Goal: Information Seeking & Learning: Learn about a topic

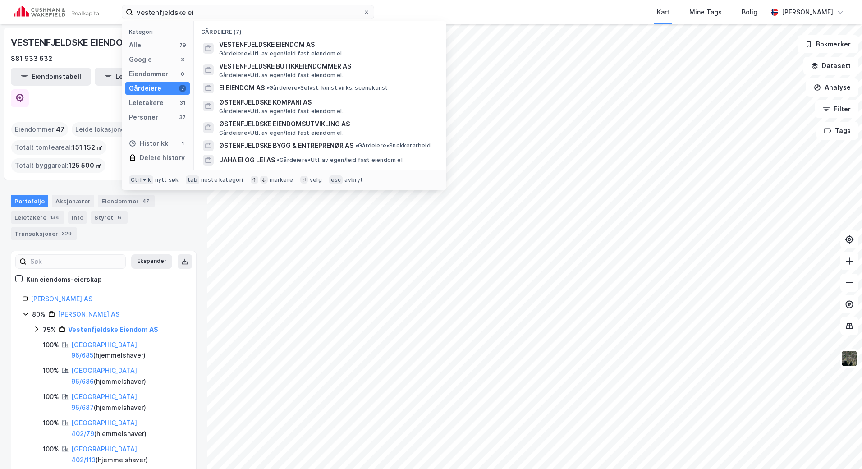
click at [11, 13] on div "vestenfjeldske ei Kategori Alle 79 Google 3 Eiendommer 0 Gårdeiere 7 Leietakere…" at bounding box center [431, 12] width 862 height 24
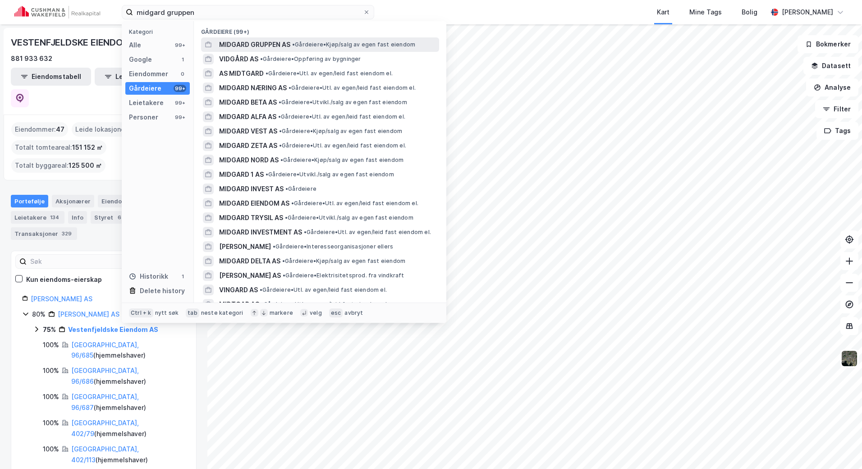
click at [276, 41] on span "MIDGARD GRUPPEN AS" at bounding box center [254, 44] width 71 height 11
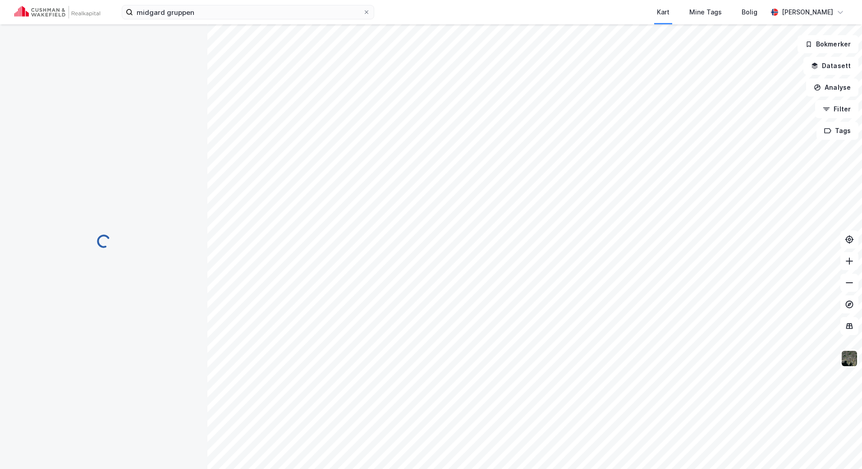
scroll to position [7, 0]
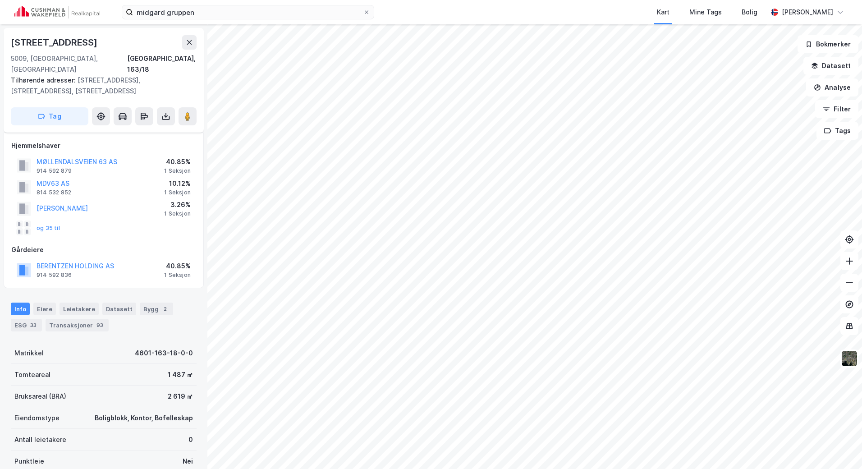
scroll to position [7, 0]
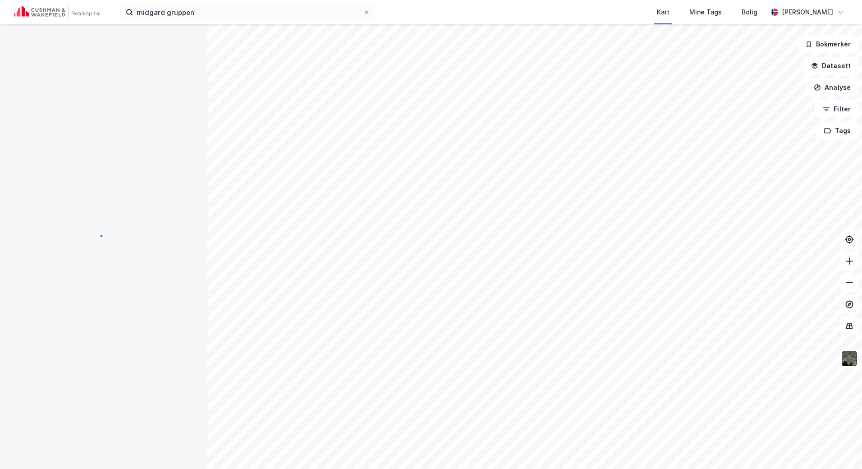
scroll to position [7, 0]
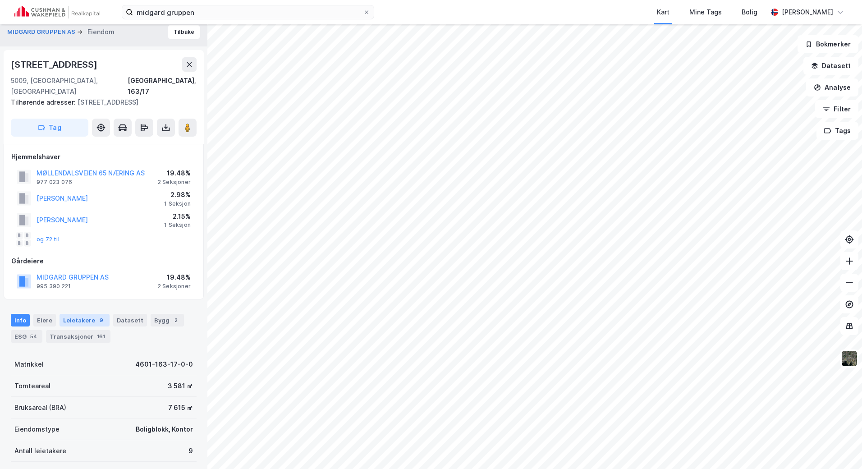
click at [87, 319] on div "Leietakere 9" at bounding box center [84, 320] width 50 height 13
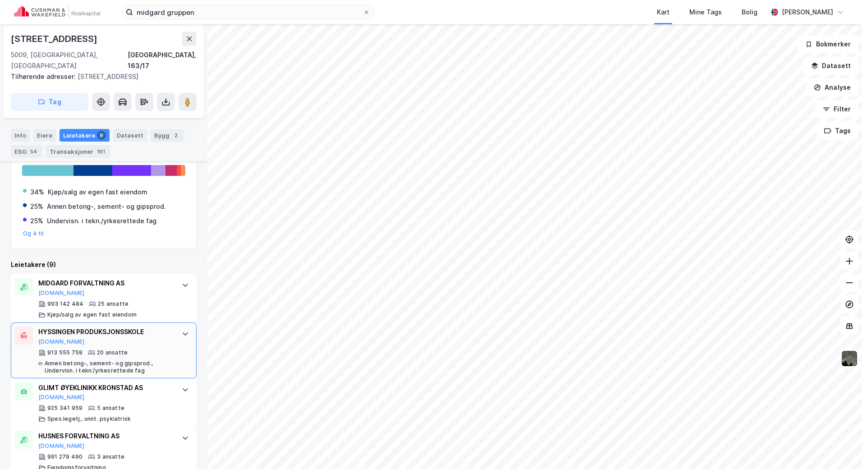
scroll to position [291, 0]
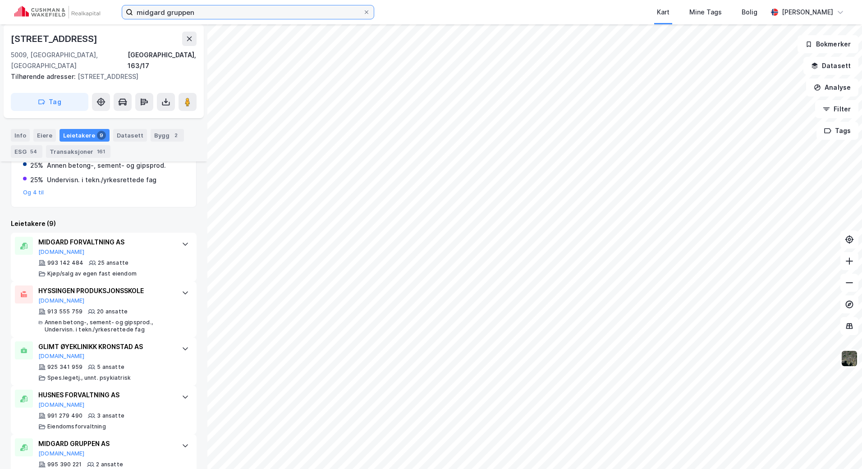
click at [223, 10] on input "midgard gruppen" at bounding box center [248, 12] width 230 height 14
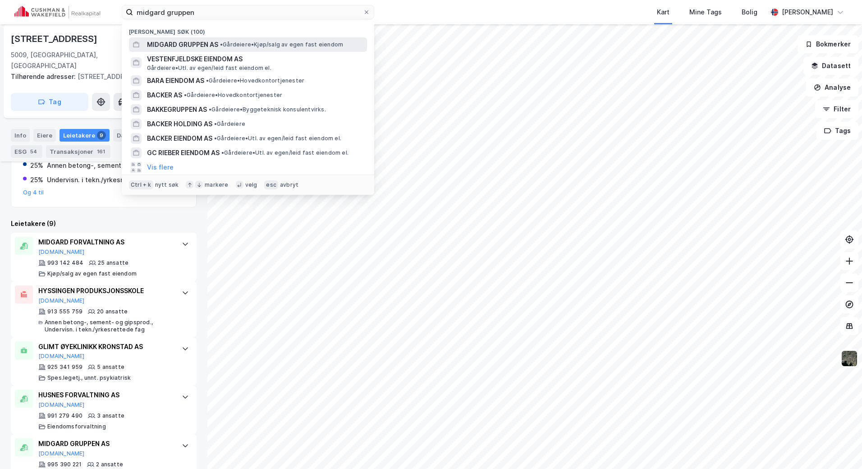
click at [204, 47] on span "MIDGARD GRUPPEN AS" at bounding box center [182, 44] width 71 height 11
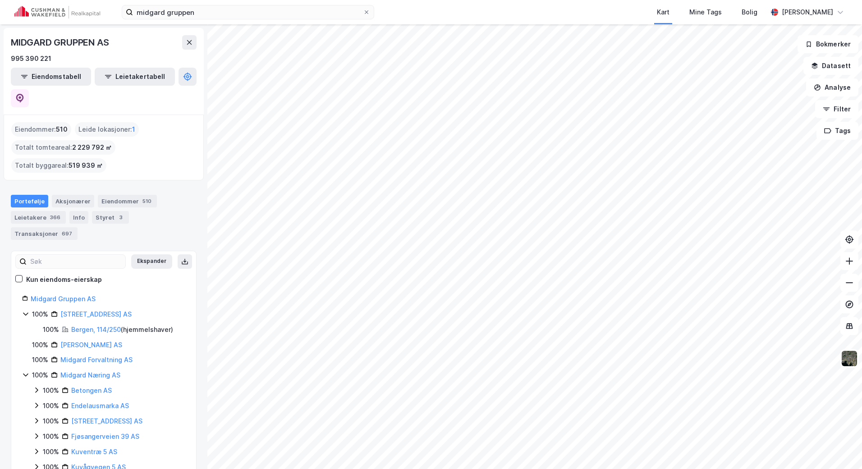
click at [544, 468] on html "midgard gruppen Kart Mine Tags Bolig [PERSON_NAME] MIDGARD GRUPPEN AS 995 390 2…" at bounding box center [431, 234] width 862 height 469
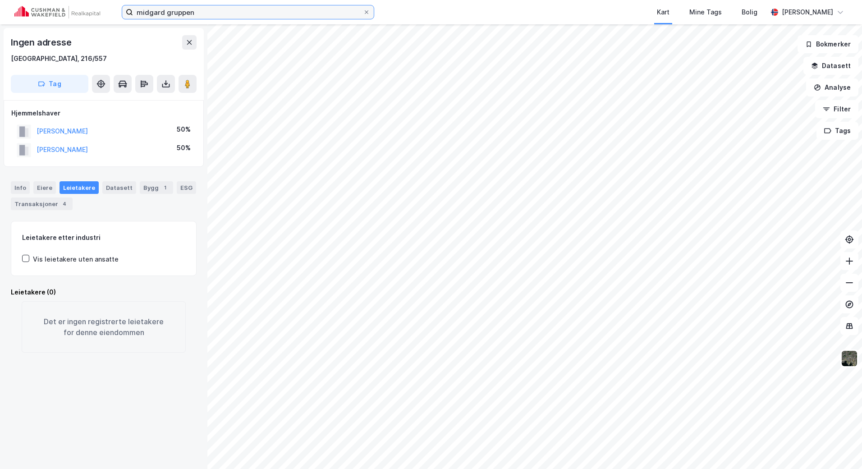
click at [265, 13] on input "midgard gruppen" at bounding box center [248, 12] width 230 height 14
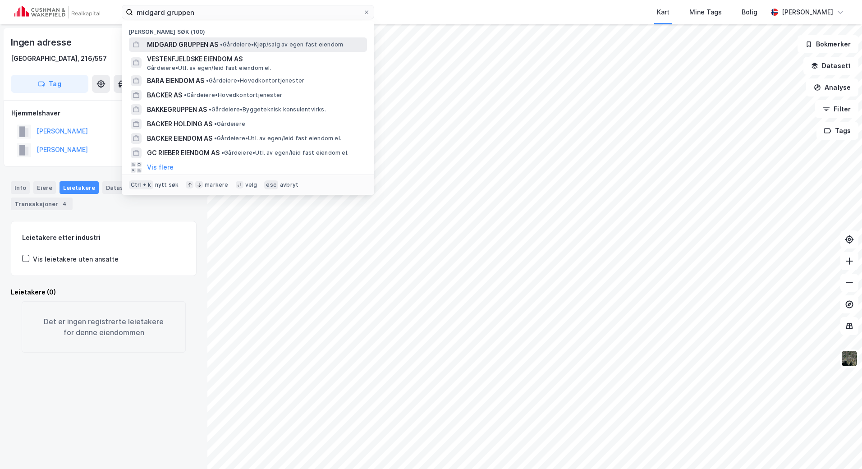
click at [250, 42] on span "• Gårdeiere • Kjøp/salg av egen fast eiendom" at bounding box center [281, 44] width 123 height 7
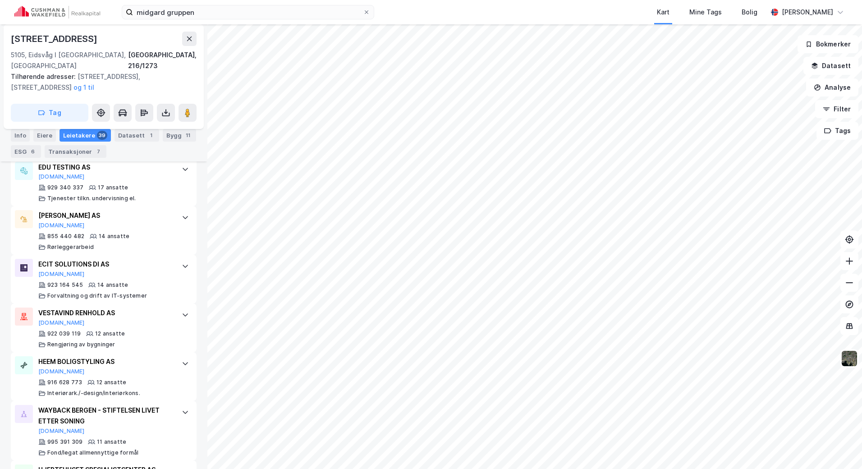
scroll to position [496, 0]
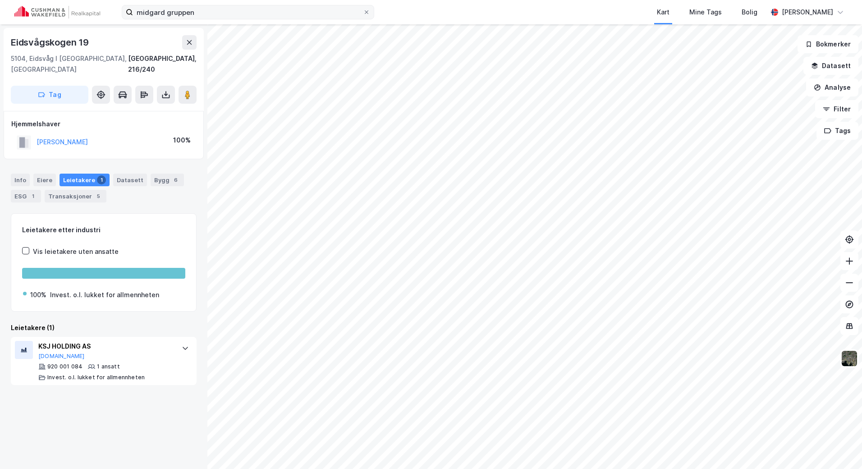
drag, startPoint x: 199, startPoint y: 4, endPoint x: 167, endPoint y: 8, distance: 32.3
click at [167, 8] on div "midgard gruppen Kart Mine Tags [PERSON_NAME]" at bounding box center [431, 12] width 862 height 24
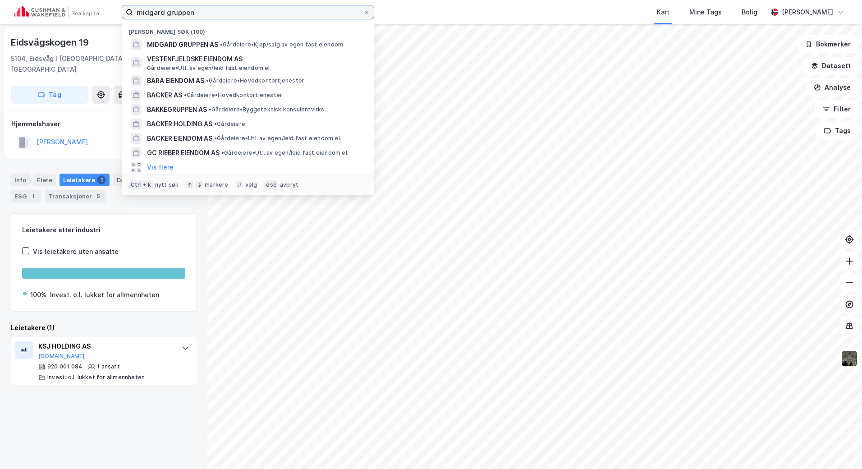
drag, startPoint x: 208, startPoint y: 9, endPoint x: 43, endPoint y: 30, distance: 165.7
click at [43, 30] on div "midgard gruppen Nylige søk (100) MIDGARD GRUPPEN AS • Gårdeiere • Kjøp/salg av …" at bounding box center [431, 234] width 862 height 469
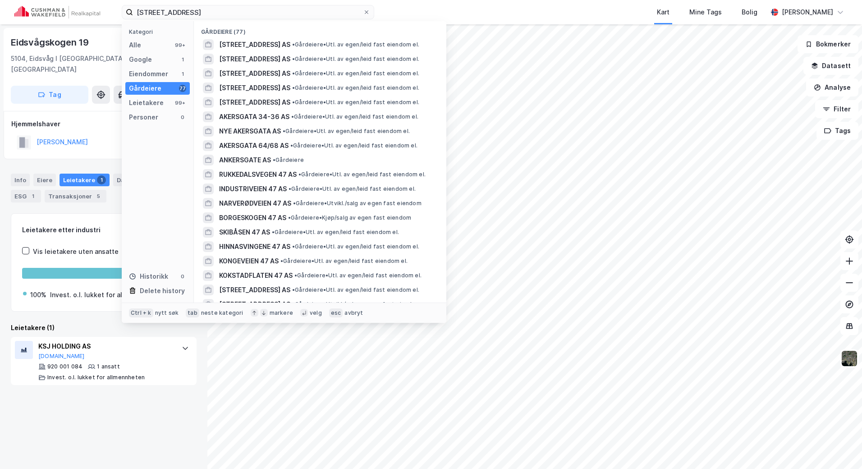
click at [175, 37] on div "Kategori Alle 99+ Google 1 Eiendommer 1 Gårdeiere 77 Leietakere 99+ Personer 0 …" at bounding box center [158, 161] width 72 height 281
click at [174, 40] on div "Alle 99+" at bounding box center [157, 45] width 64 height 13
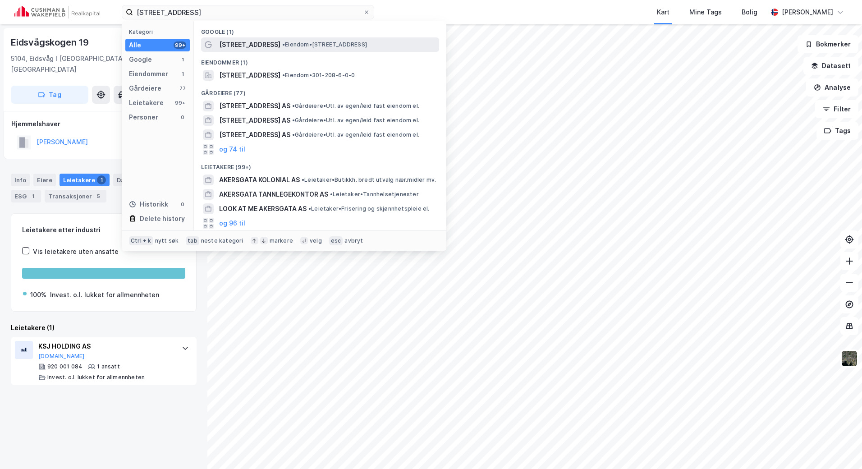
click at [265, 49] on div "[STREET_ADDRESS] • Eiendom • [STREET_ADDRESS]" at bounding box center [328, 44] width 218 height 11
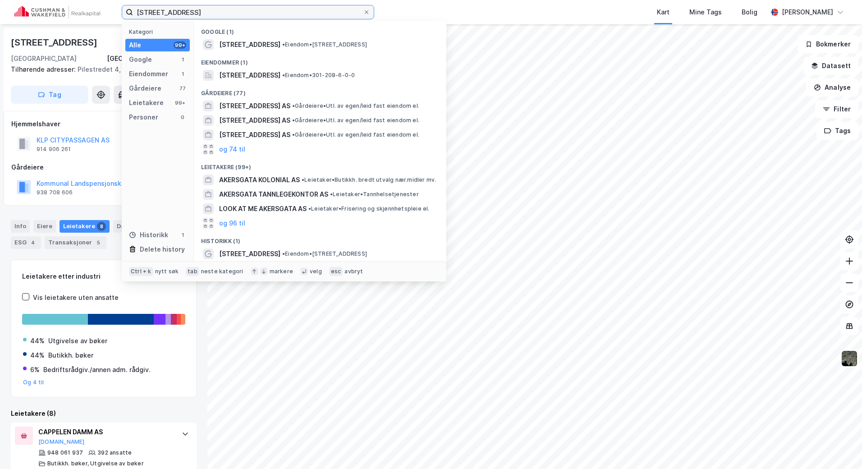
drag, startPoint x: 209, startPoint y: 9, endPoint x: -34, endPoint y: 9, distance: 243.4
click at [0, 9] on html "[STREET_ADDRESS] Kategori Alle 99+ Google 1 Eiendommer 1 Gårdeiere 77 Leietaker…" at bounding box center [431, 234] width 862 height 469
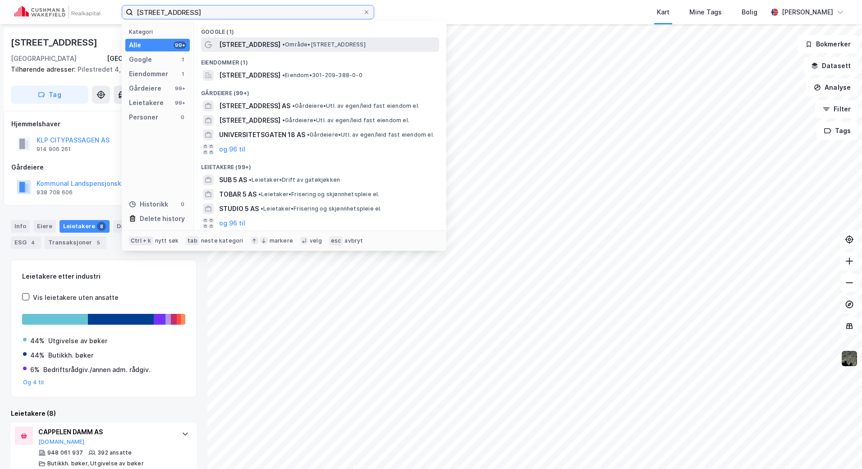
type input "[STREET_ADDRESS]"
click at [308, 41] on span "• Område • [STREET_ADDRESS]" at bounding box center [323, 44] width 83 height 7
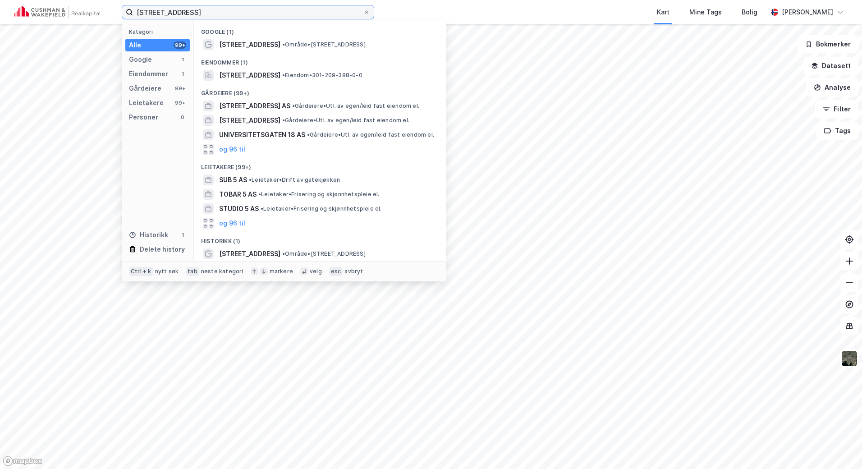
drag, startPoint x: 201, startPoint y: 13, endPoint x: 205, endPoint y: 9, distance: 5.1
click at [201, 13] on input "[STREET_ADDRESS]" at bounding box center [248, 12] width 230 height 14
click at [280, 78] on span "[STREET_ADDRESS]" at bounding box center [249, 75] width 61 height 11
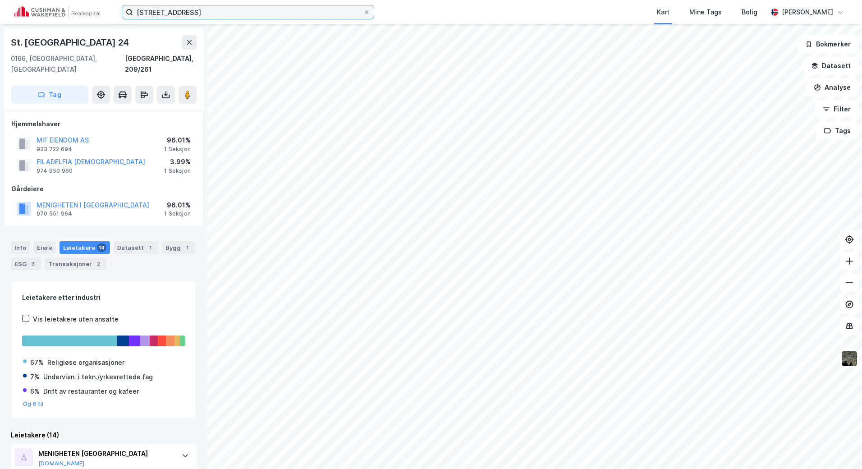
click at [238, 9] on input "[STREET_ADDRESS]" at bounding box center [248, 12] width 230 height 14
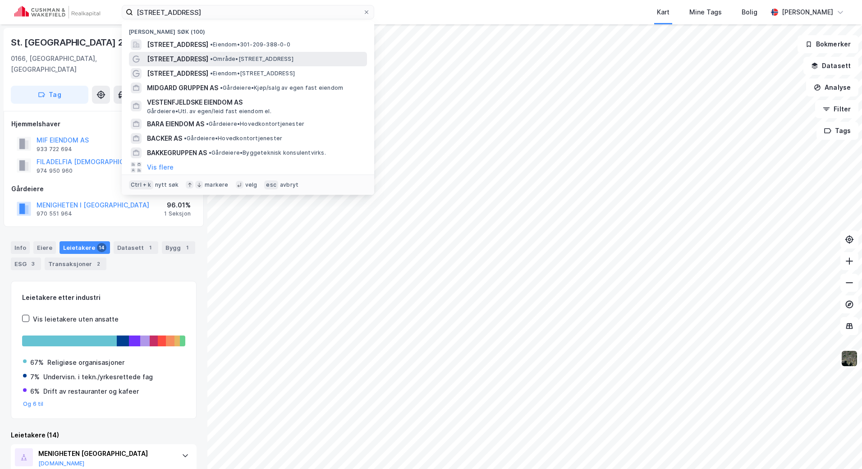
click at [247, 56] on span "• Område • [STREET_ADDRESS]" at bounding box center [251, 58] width 83 height 7
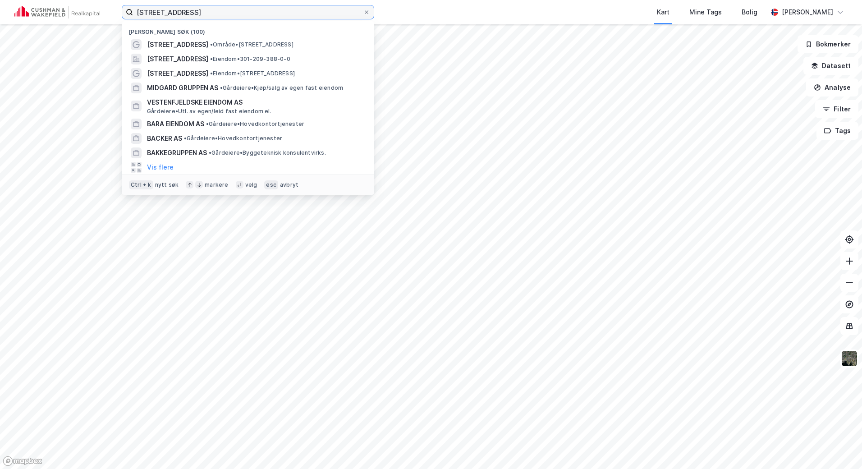
click at [266, 14] on input "[STREET_ADDRESS]" at bounding box center [248, 12] width 230 height 14
click at [208, 54] on span "[STREET_ADDRESS]" at bounding box center [177, 59] width 61 height 11
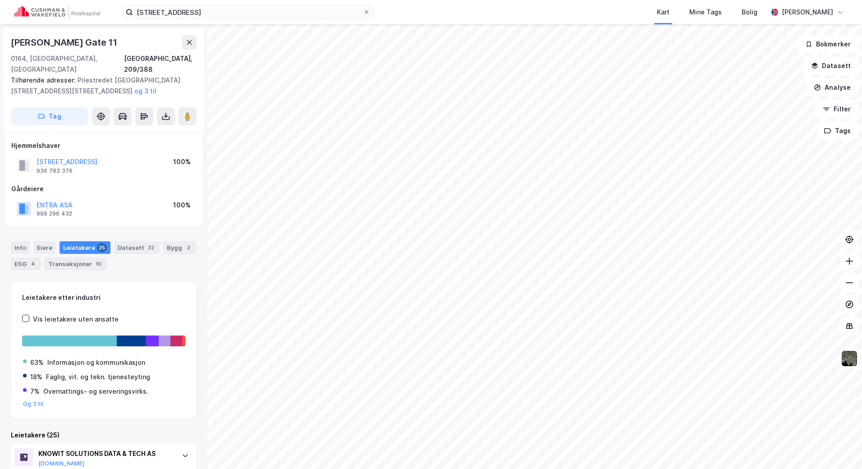
click at [90, 78] on div "Tilhørende adresser: [STREET_ADDRESS][GEOGRAPHIC_DATA][STREET_ADDRESS][STREET_A…" at bounding box center [100, 86] width 178 height 22
click at [88, 78] on div "Tilhørende adresser: [STREET_ADDRESS][GEOGRAPHIC_DATA][STREET_ADDRESS][STREET_A…" at bounding box center [100, 86] width 178 height 22
click at [0, 0] on button "og 3 til" at bounding box center [0, 0] width 0 height 0
click at [75, 76] on div "Tilhørende adresser: [STREET_ADDRESS][GEOGRAPHIC_DATA][STREET_ADDRESS][STREET_A…" at bounding box center [100, 86] width 178 height 22
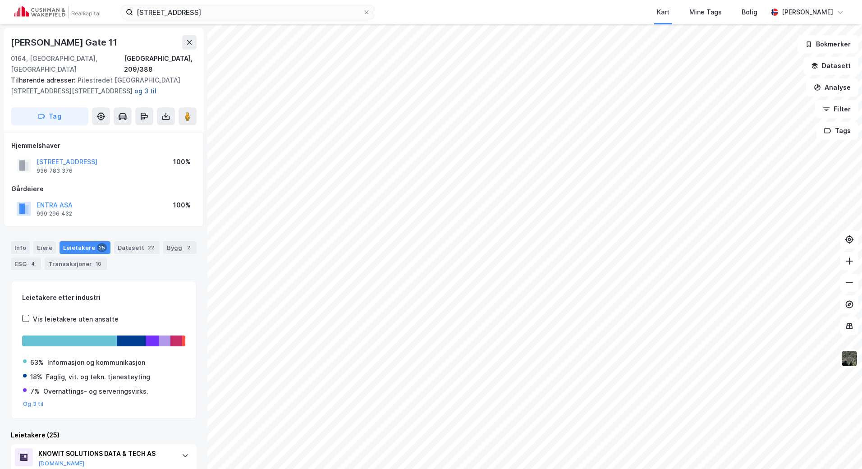
click at [0, 0] on button "og 3 til" at bounding box center [0, 0] width 0 height 0
